Goal: Find specific page/section: Find specific page/section

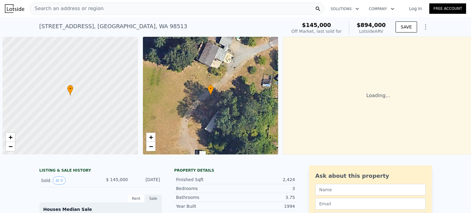
scroll to position [0, 2]
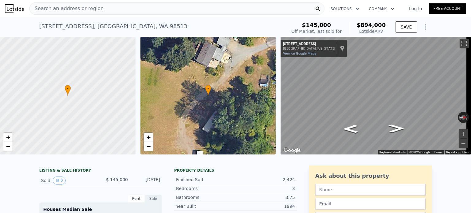
click at [460, 45] on button "Toggle fullscreen view" at bounding box center [464, 43] width 9 height 9
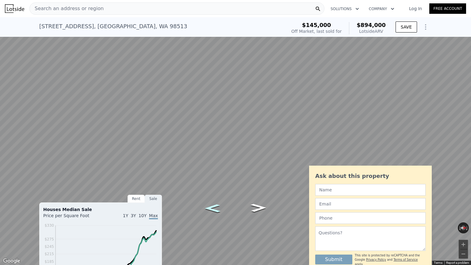
click at [215, 207] on icon "Go South, Tri Lake Dr SE" at bounding box center [212, 209] width 29 height 12
click at [259, 208] on icon "Go North, Tri Lake Dr SE" at bounding box center [258, 208] width 29 height 12
click at [217, 212] on icon "Go South, Tri Lake Dr SE" at bounding box center [213, 213] width 35 height 13
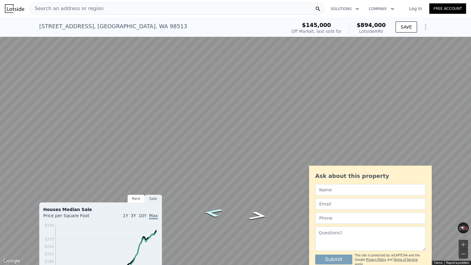
click at [217, 212] on icon "Go South, Tri Lake Dr SE" at bounding box center [213, 213] width 35 height 13
click at [260, 213] on icon "Go North, Tri Lake Dr SE" at bounding box center [258, 216] width 35 height 13
click at [464, 213] on button "Zoom in" at bounding box center [463, 244] width 9 height 9
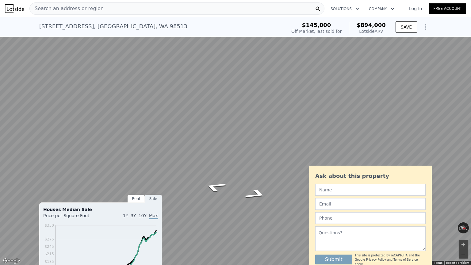
click at [463, 4] on button "Toggle fullscreen view" at bounding box center [464, 6] width 9 height 9
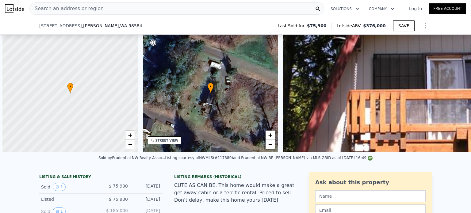
scroll to position [0, 281]
